Goal: Find specific page/section: Find specific page/section

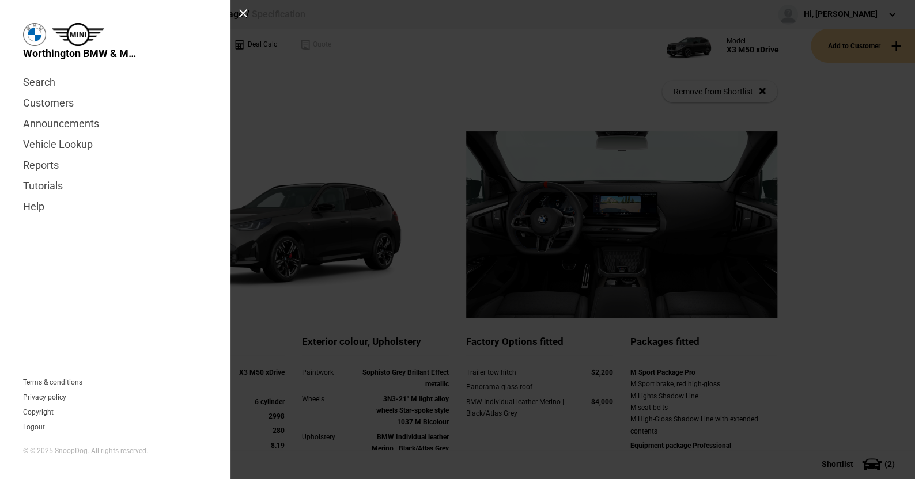
click at [241, 10] on div at bounding box center [242, 13] width 9 height 9
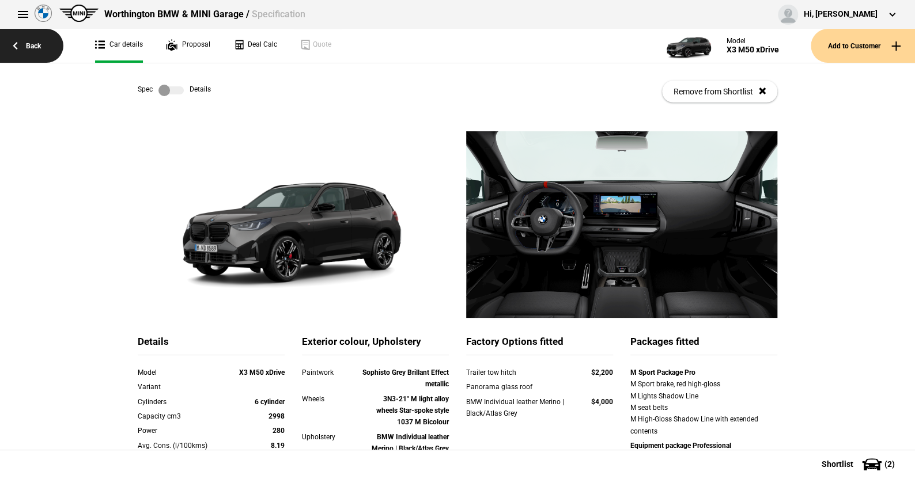
click at [30, 42] on link "Back" at bounding box center [31, 46] width 63 height 34
